Goal: Transaction & Acquisition: Purchase product/service

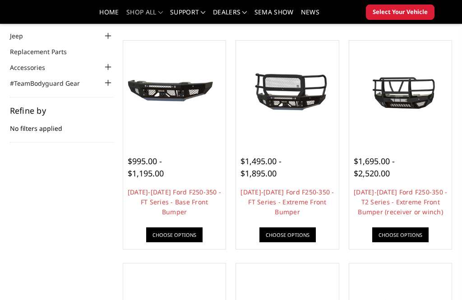
scroll to position [91, 0]
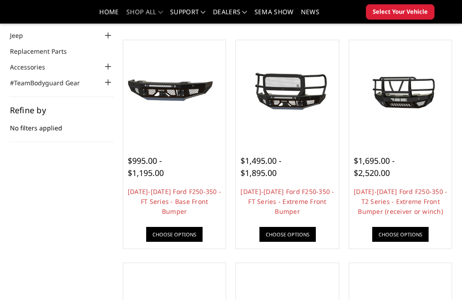
click at [415, 236] on link "Choose Options" at bounding box center [401, 235] width 56 height 15
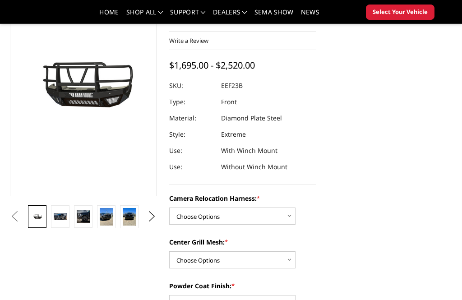
scroll to position [102, 0]
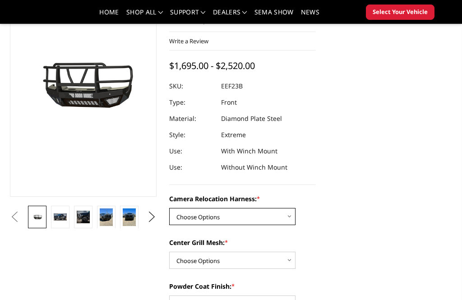
click at [285, 211] on select "Choose Options Without camera harness With camera harness" at bounding box center [232, 216] width 126 height 17
select select "3753"
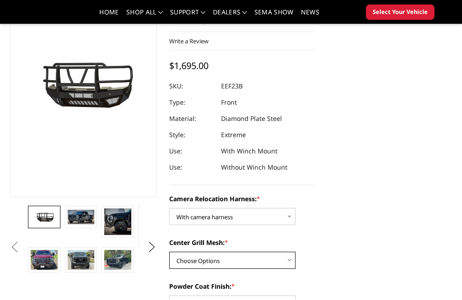
click at [285, 259] on select "Choose Options Without expanded metal With expanded metal" at bounding box center [232, 260] width 126 height 17
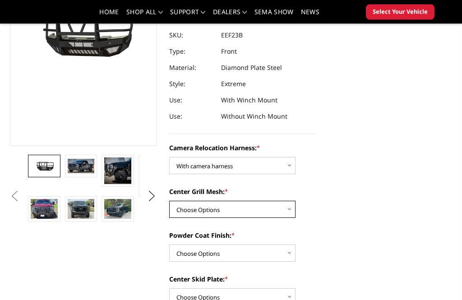
scroll to position [153, 0]
click at [283, 207] on select "Choose Options Without expanded metal With expanded metal" at bounding box center [232, 209] width 126 height 17
select select "3752"
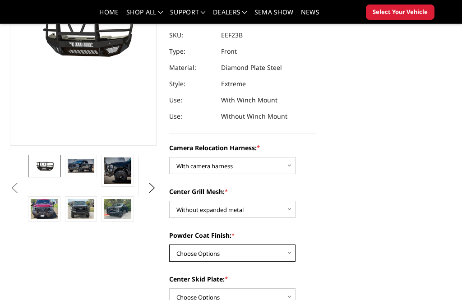
click at [283, 255] on select "Choose Options Textured Black Powder Coat Gloss Black Powder Coat Bare Metal" at bounding box center [232, 253] width 126 height 17
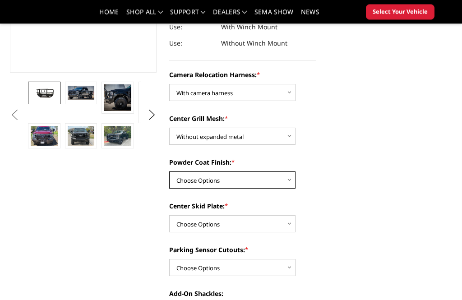
scroll to position [227, 0]
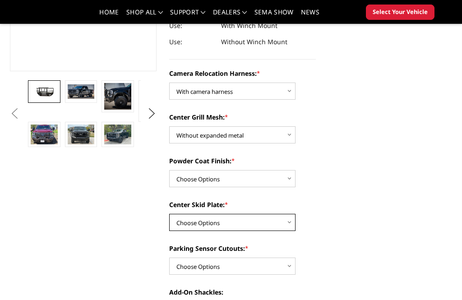
click at [285, 221] on select "Choose Options Winch Mount Skid Plate Standard Skid Plate (included) 2" Receive…" at bounding box center [232, 222] width 126 height 17
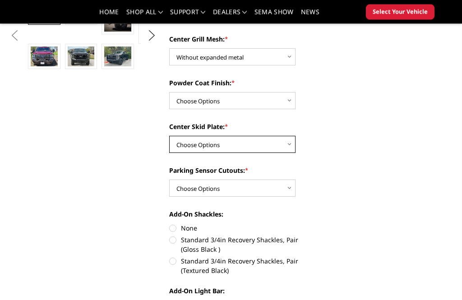
scroll to position [305, 0]
click at [285, 140] on select "Choose Options Winch Mount Skid Plate Standard Skid Plate (included) 2" Receive…" at bounding box center [232, 144] width 126 height 17
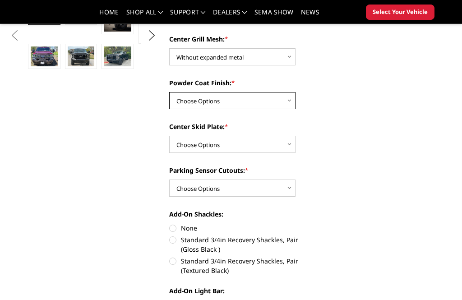
click at [287, 98] on select "Choose Options Textured Black Powder Coat Gloss Black Powder Coat Bare Metal" at bounding box center [232, 100] width 126 height 17
select select "3748"
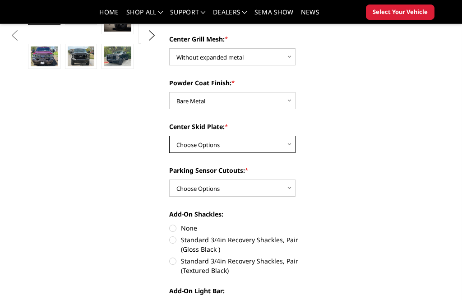
click at [281, 143] on select "Choose Options Winch Mount Skid Plate Standard Skid Plate (included) 2" Receive…" at bounding box center [232, 144] width 126 height 17
select select "3745"
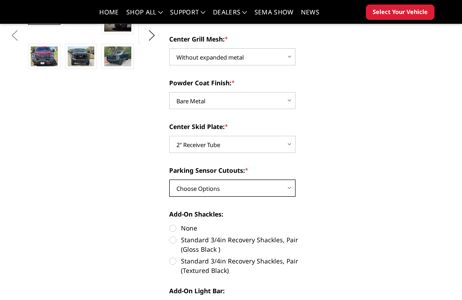
click at [288, 186] on select "Choose Options Yes - With Parking Sensor Cutouts" at bounding box center [232, 188] width 126 height 17
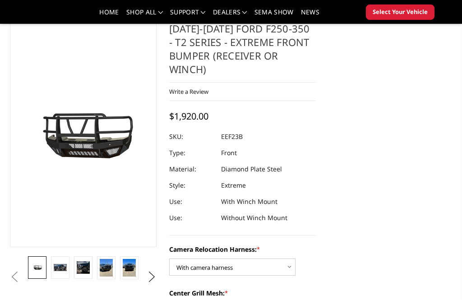
scroll to position [61, 0]
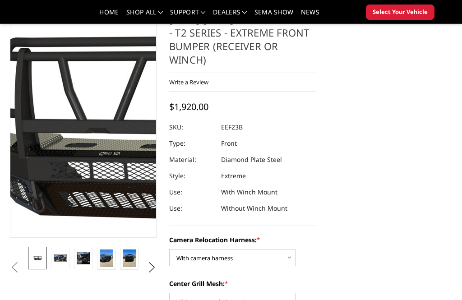
click at [69, 123] on img at bounding box center [127, 123] width 578 height 322
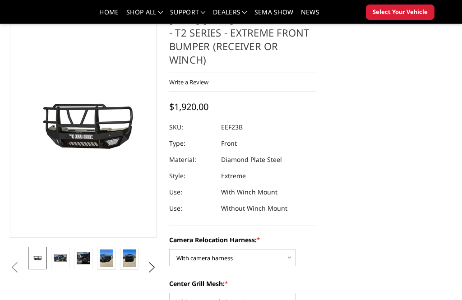
click at [61, 257] on link at bounding box center [60, 258] width 19 height 23
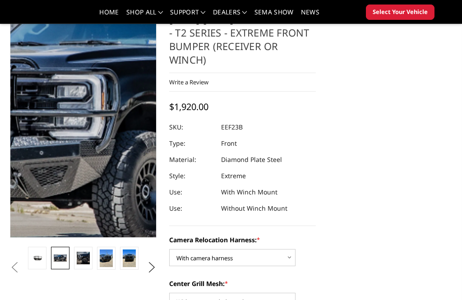
click at [57, 152] on img at bounding box center [161, 112] width 578 height 313
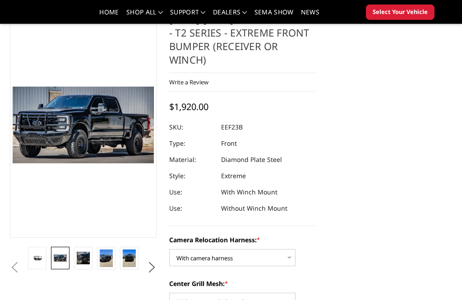
click at [83, 254] on img at bounding box center [83, 258] width 13 height 13
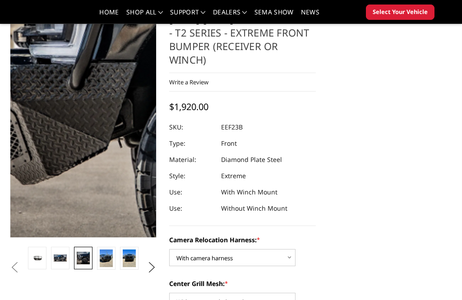
click at [41, 169] on img at bounding box center [209, 46] width 578 height 577
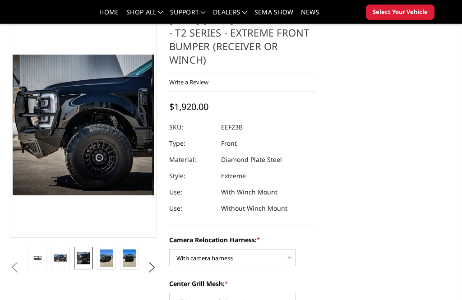
click at [101, 252] on img at bounding box center [106, 259] width 13 height 18
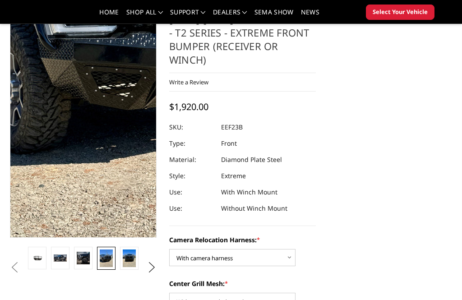
click at [57, 180] on img at bounding box center [136, 29] width 434 height 578
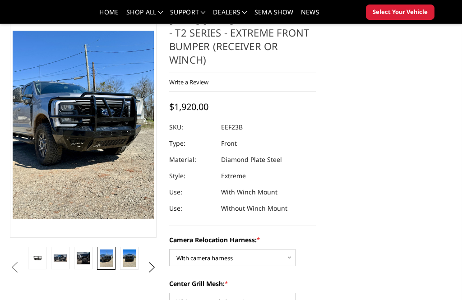
scroll to position [42, 0]
